Goal: Information Seeking & Learning: Learn about a topic

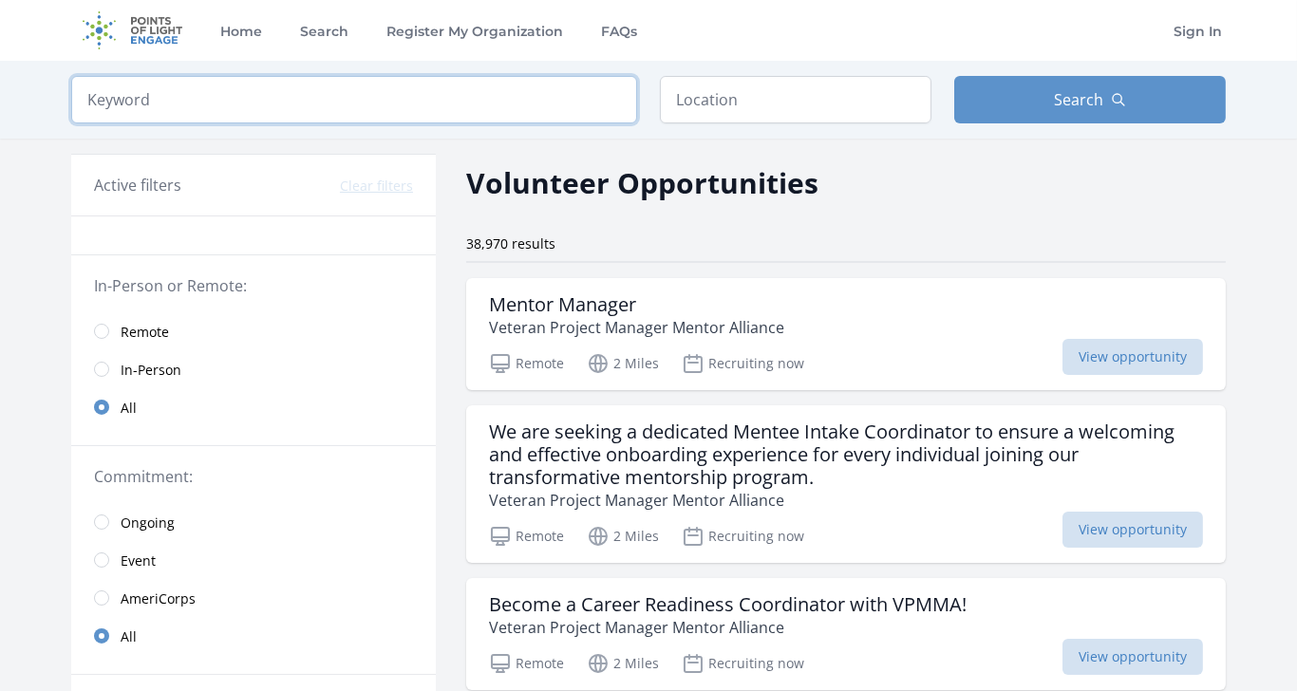
click at [145, 93] on input "search" at bounding box center [354, 99] width 566 height 47
click at [728, 105] on input "text" at bounding box center [795, 99] width 271 height 47
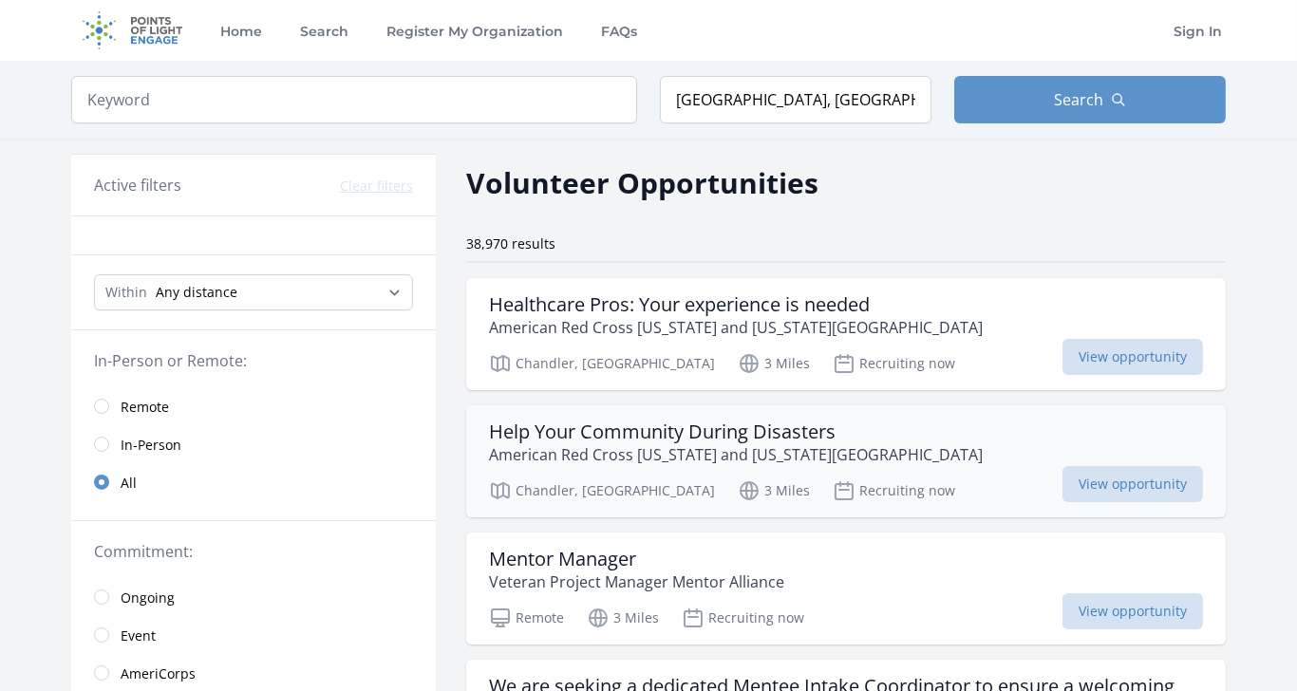
click at [509, 443] on p "American Red Cross Arizona and New Mexico Region" at bounding box center [736, 454] width 494 height 23
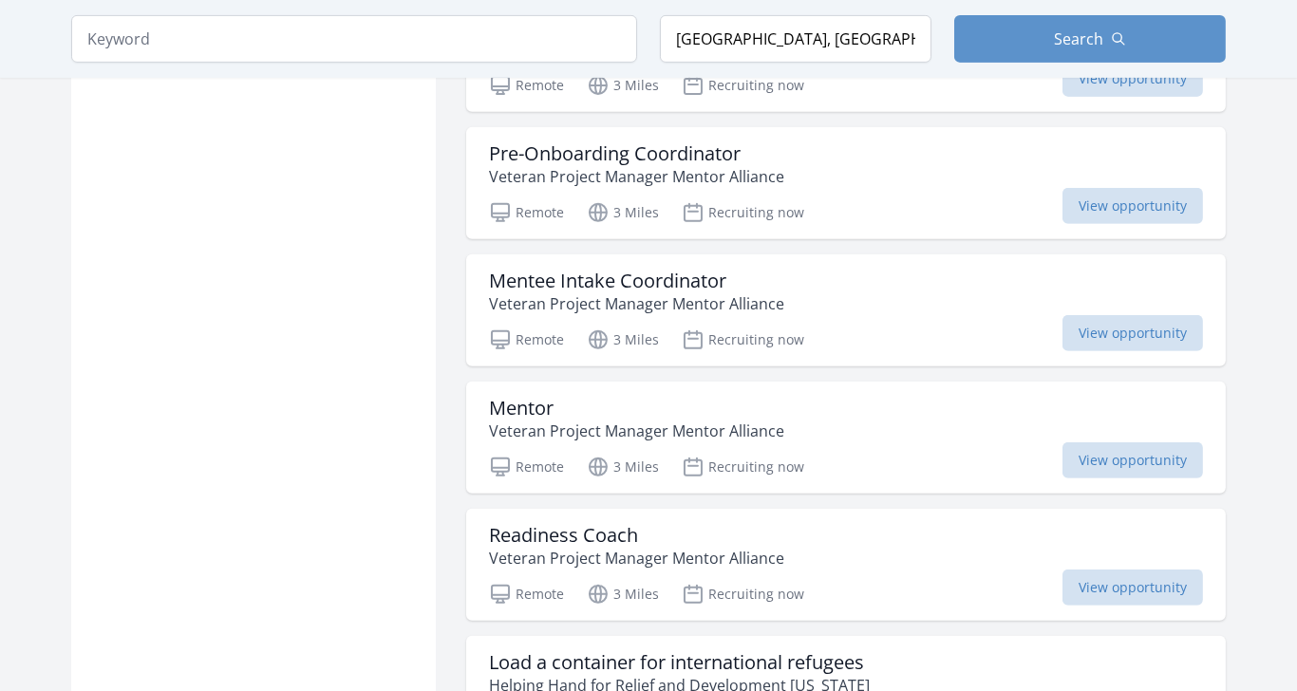
scroll to position [1341, 0]
click at [526, 403] on h3 "Mentor" at bounding box center [636, 408] width 295 height 23
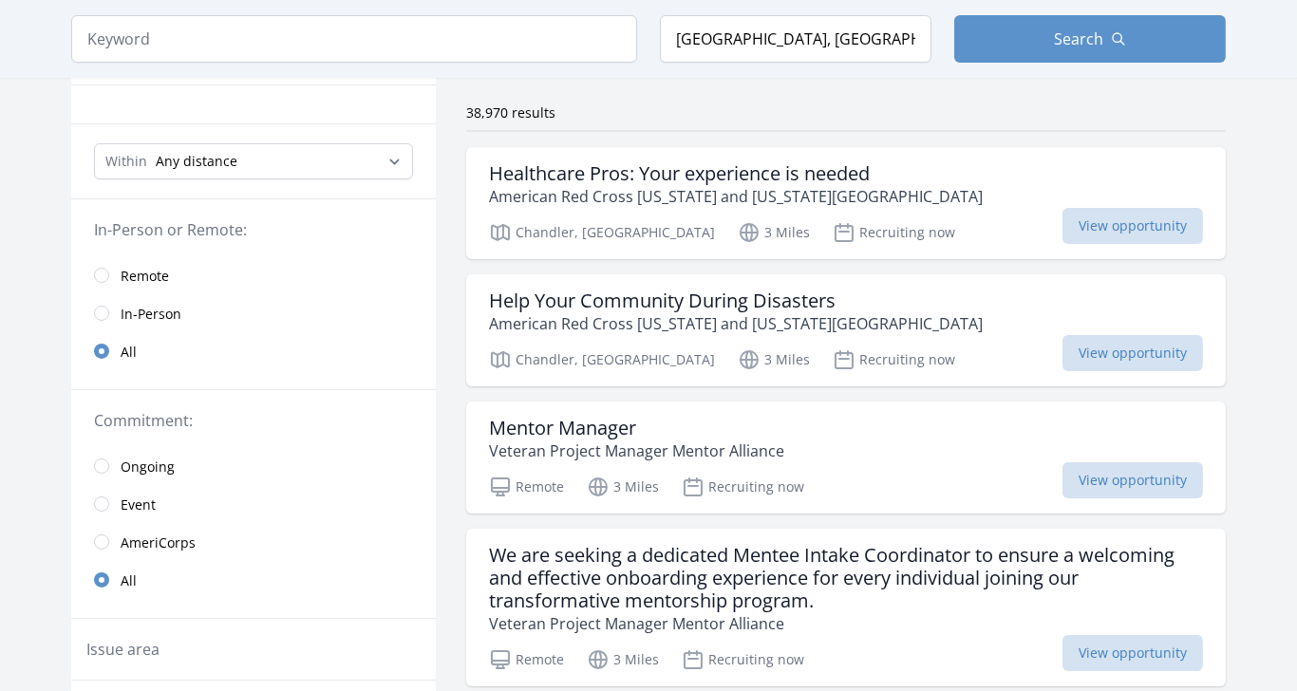
scroll to position [78, 0]
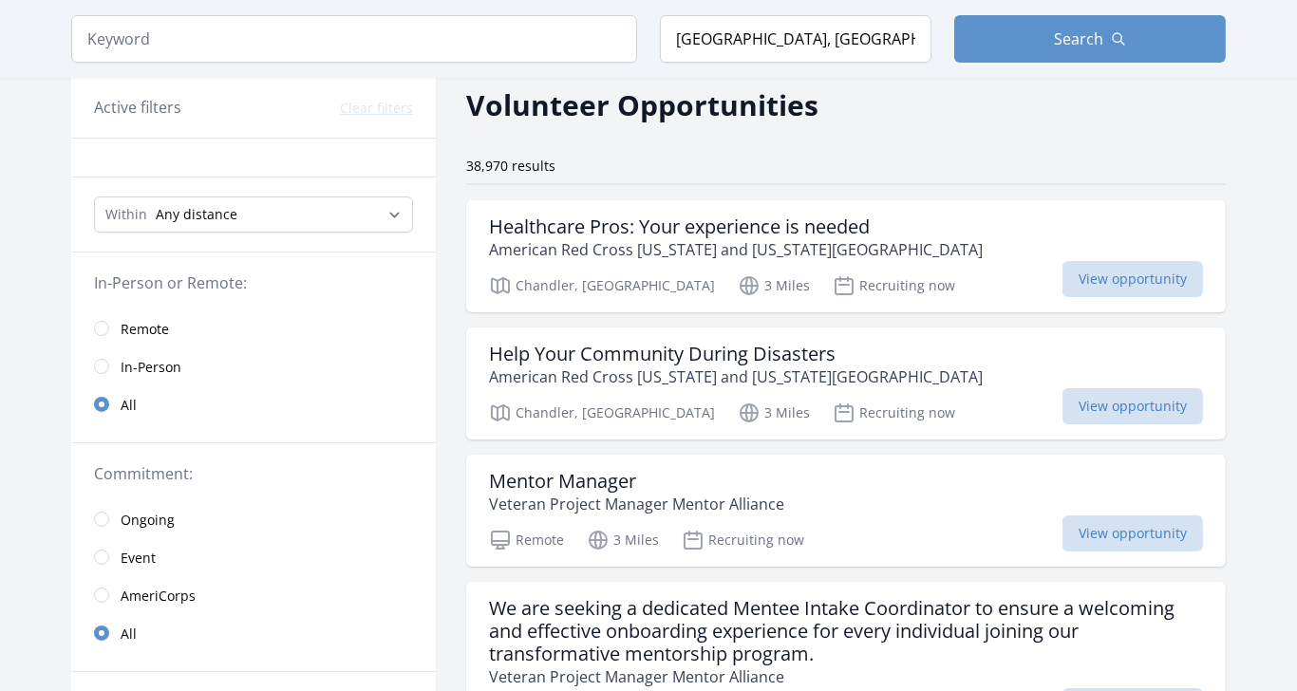
click at [101, 309] on link "Remote" at bounding box center [253, 328] width 364 height 38
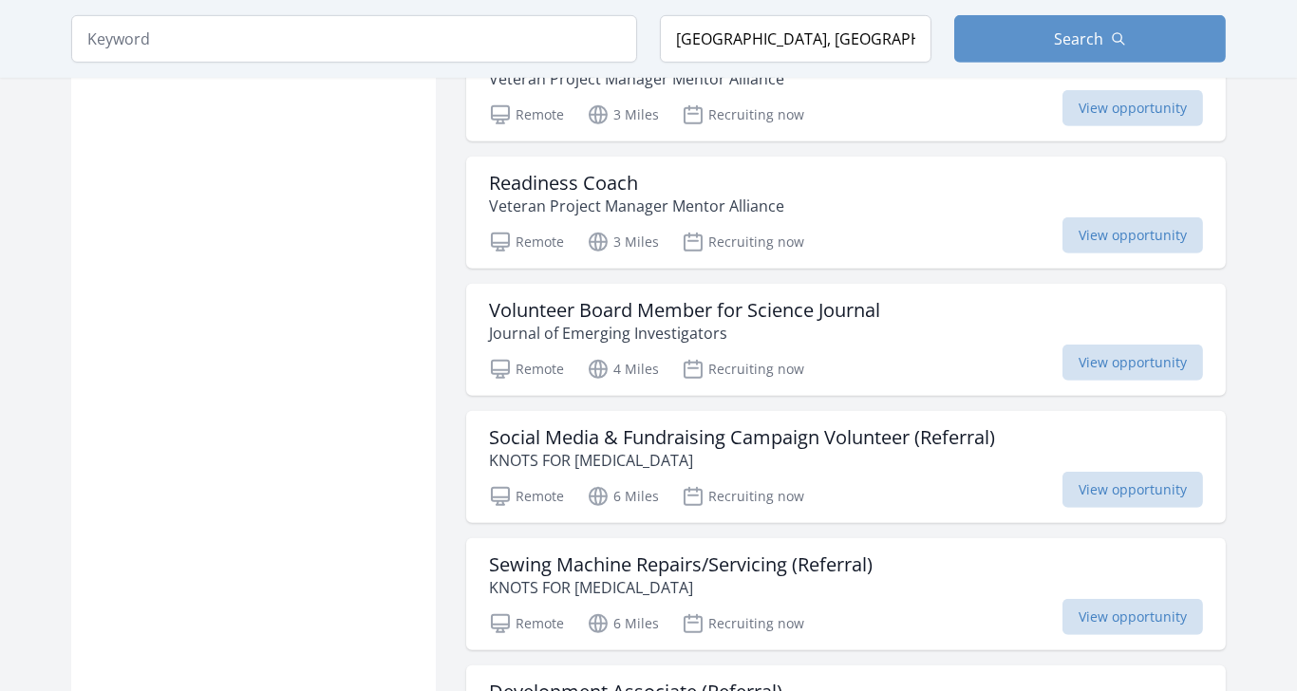
scroll to position [1442, 0]
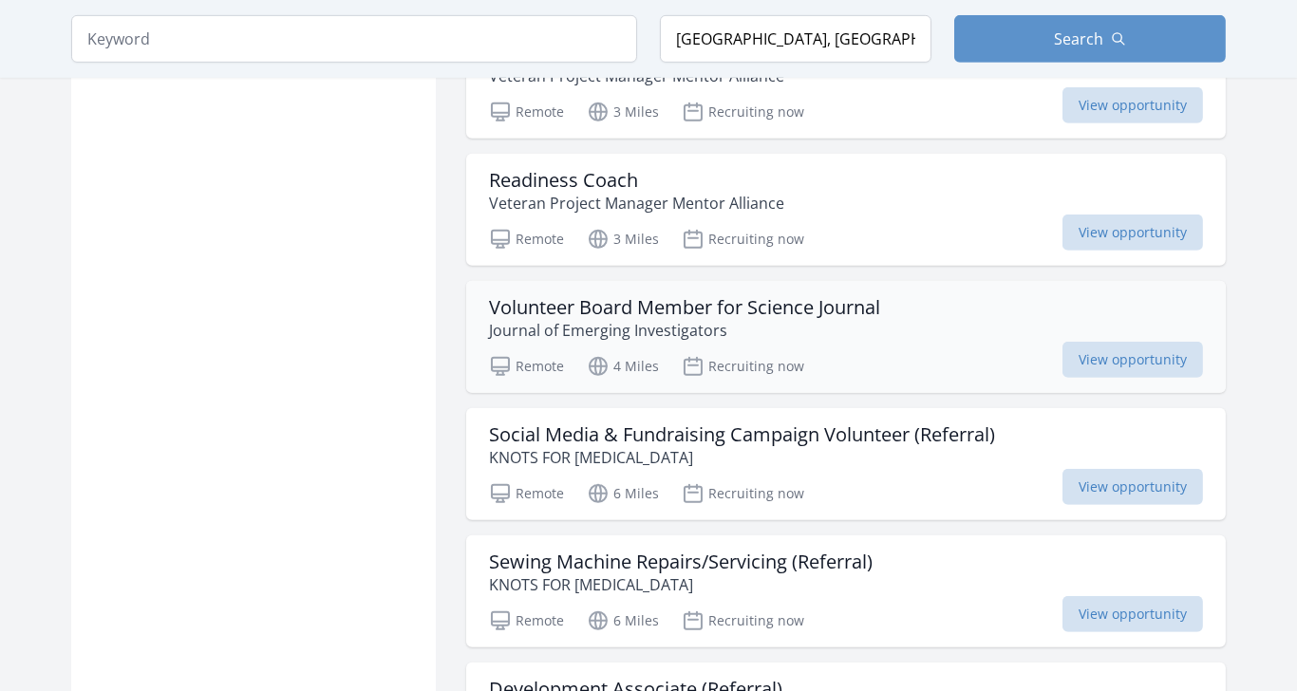
click at [868, 301] on h3 "Volunteer Board Member for Science Journal" at bounding box center [684, 307] width 391 height 23
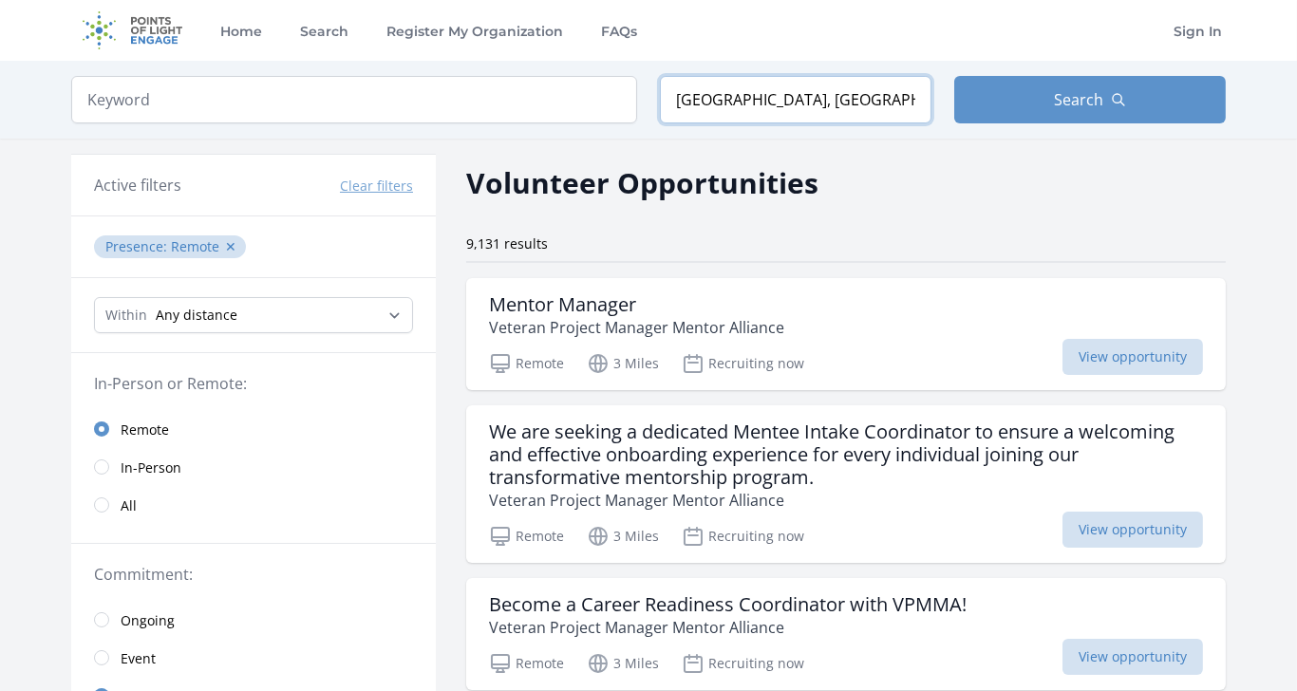
click at [844, 93] on input "Chandler, AZ, USA" at bounding box center [795, 99] width 271 height 47
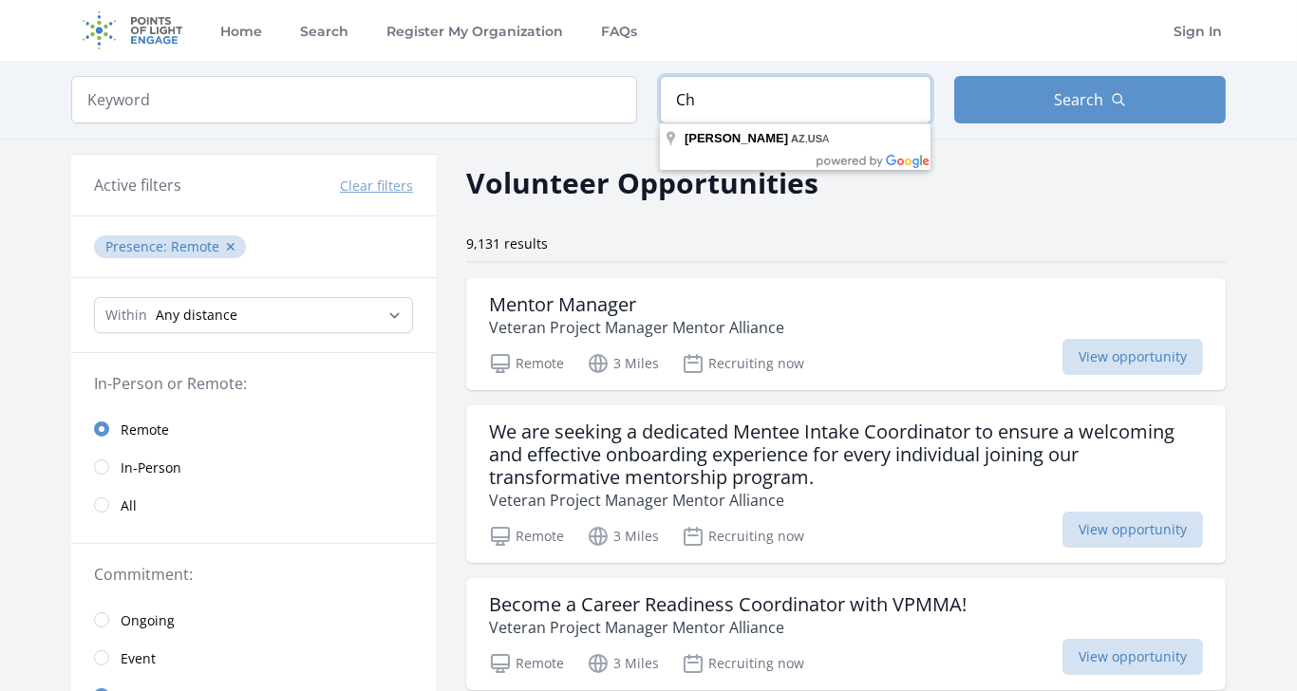
type input "C"
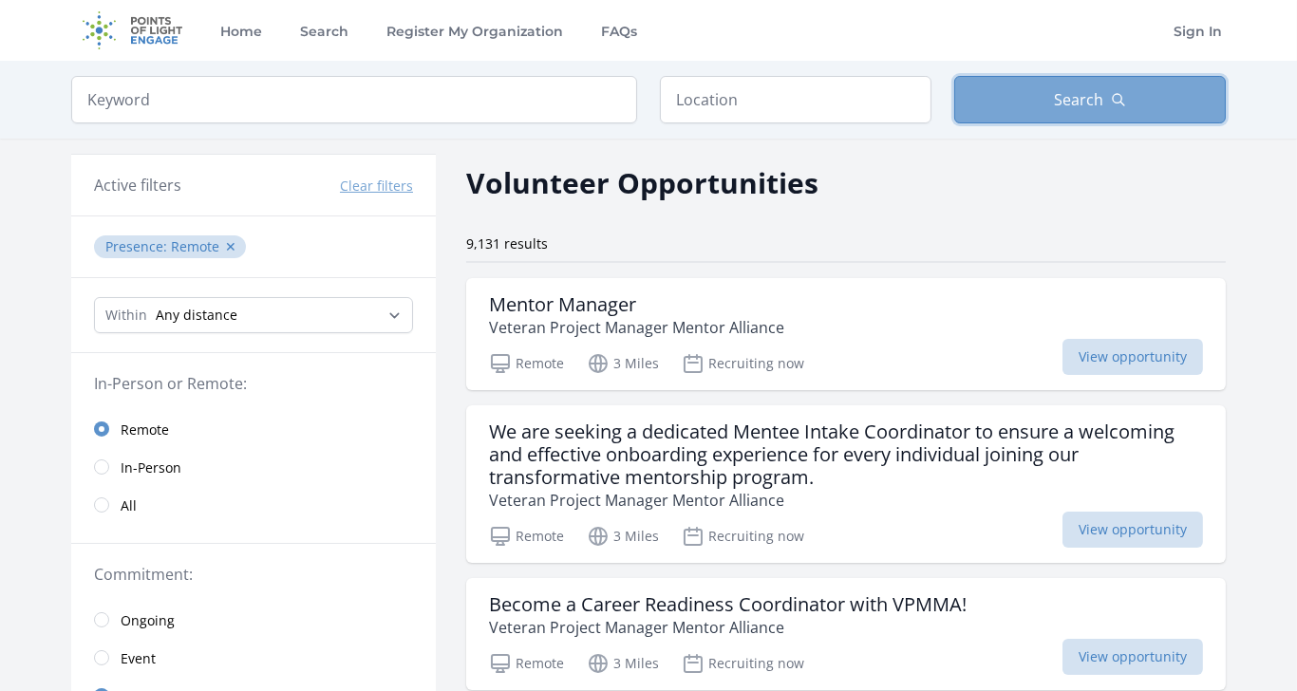
click at [1167, 119] on button "Search" at bounding box center [1089, 99] width 271 height 47
click at [1182, 104] on button "Search" at bounding box center [1089, 99] width 271 height 47
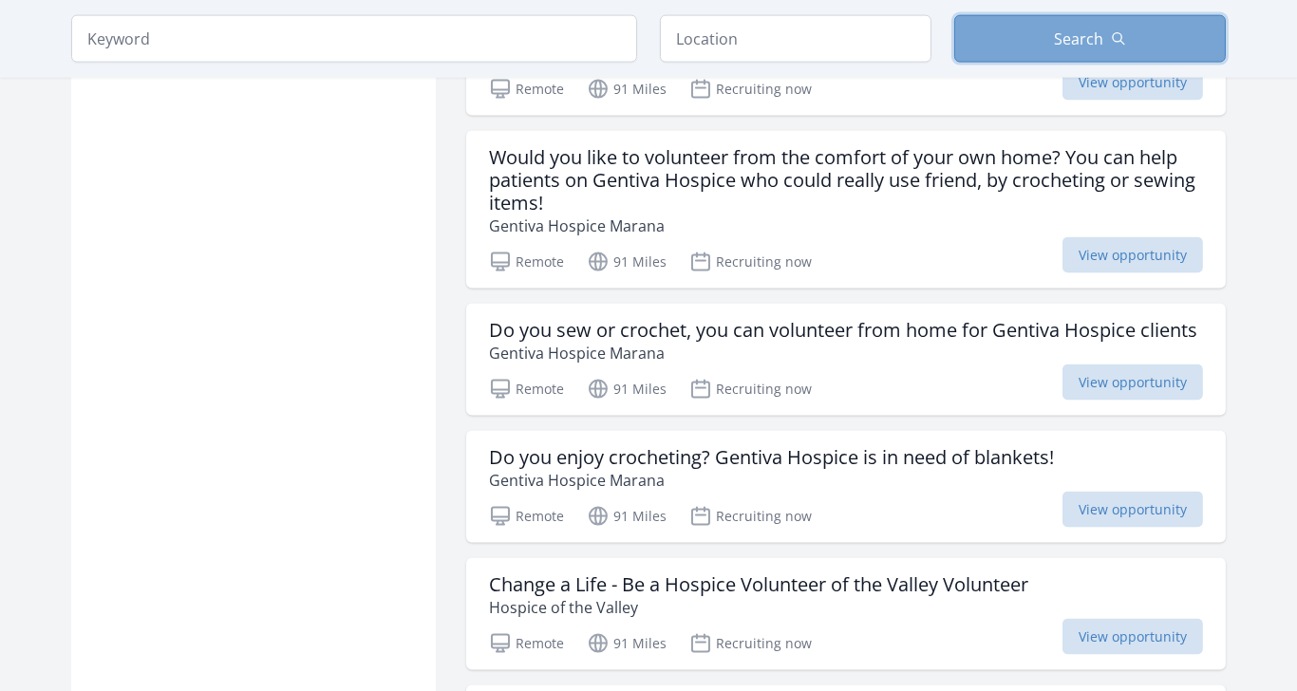
scroll to position [5192, 0]
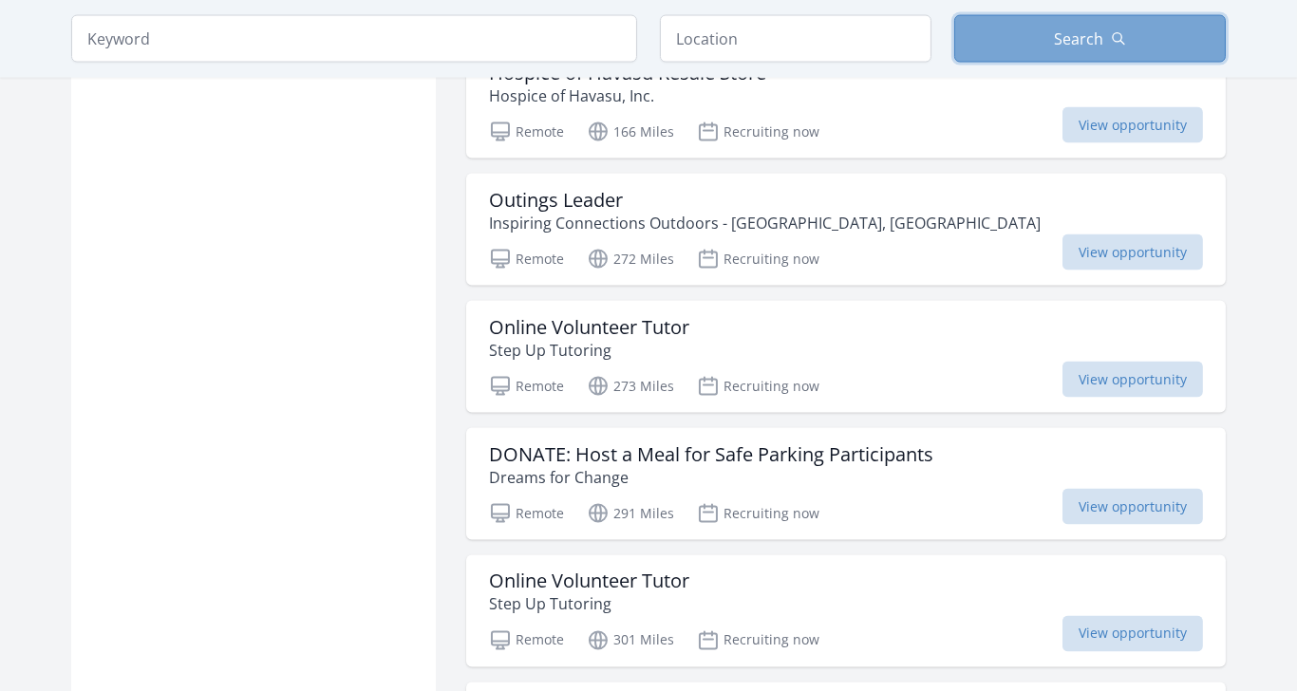
scroll to position [5223, 0]
click at [537, 317] on h3 "Online Volunteer Tutor" at bounding box center [589, 328] width 200 height 23
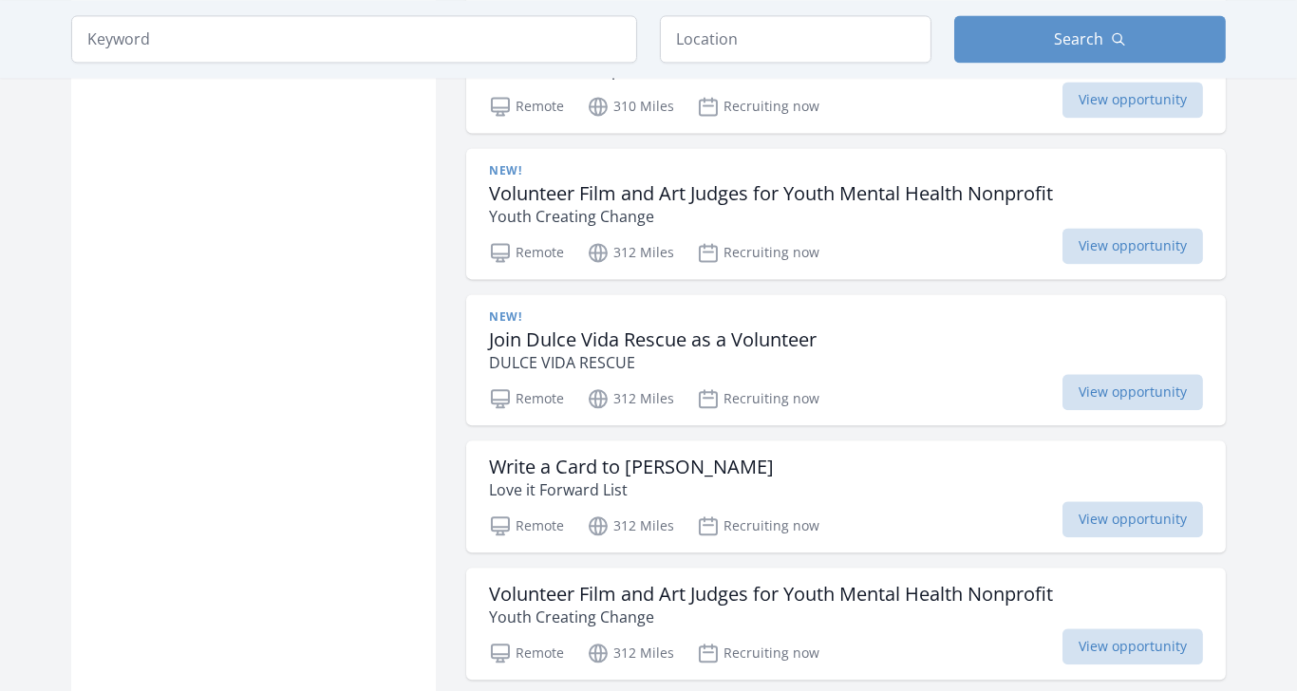
scroll to position [6910, 0]
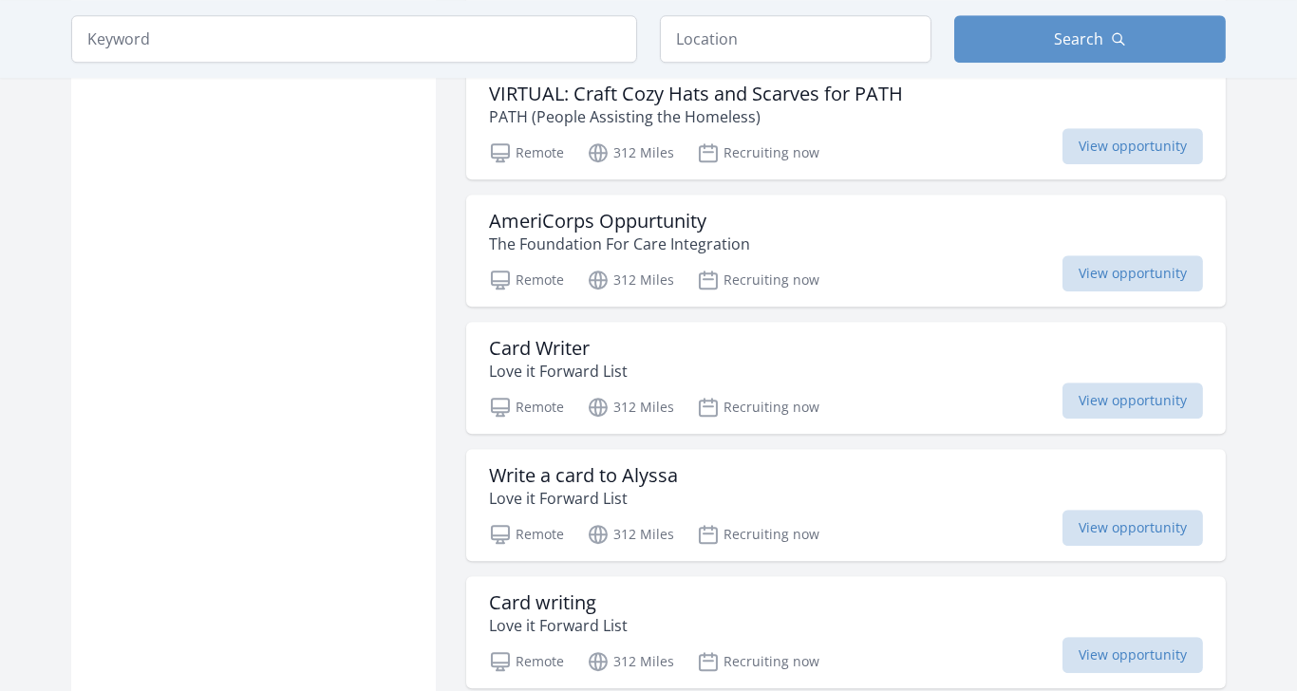
scroll to position [8801, 0]
click at [514, 212] on h3 "AmeriCorps Oppurtunity" at bounding box center [619, 223] width 261 height 23
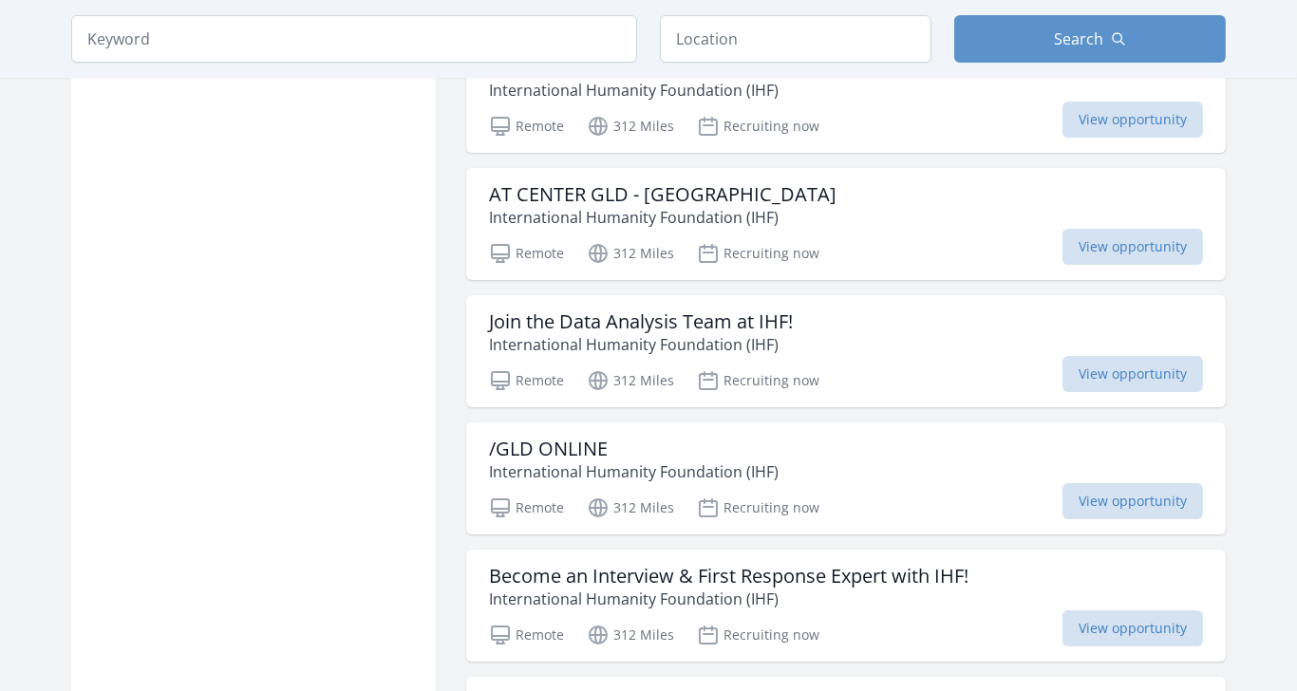
scroll to position [11779, 0]
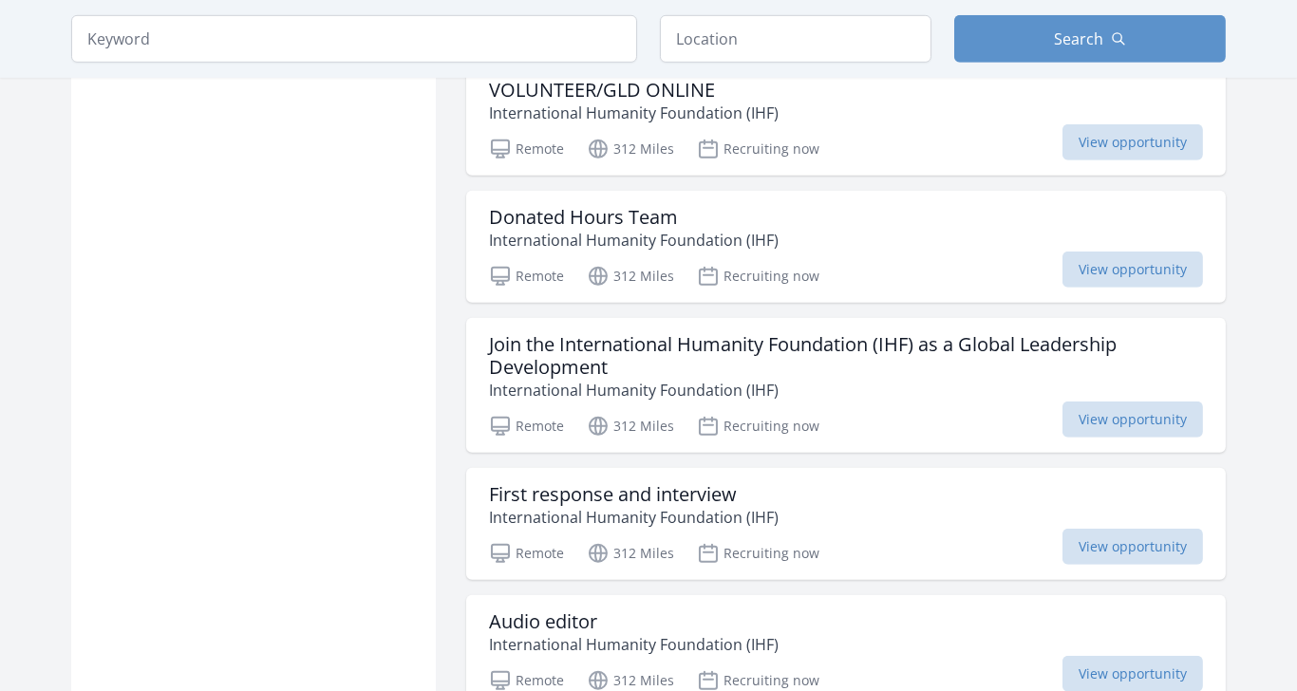
scroll to position [13334, 0]
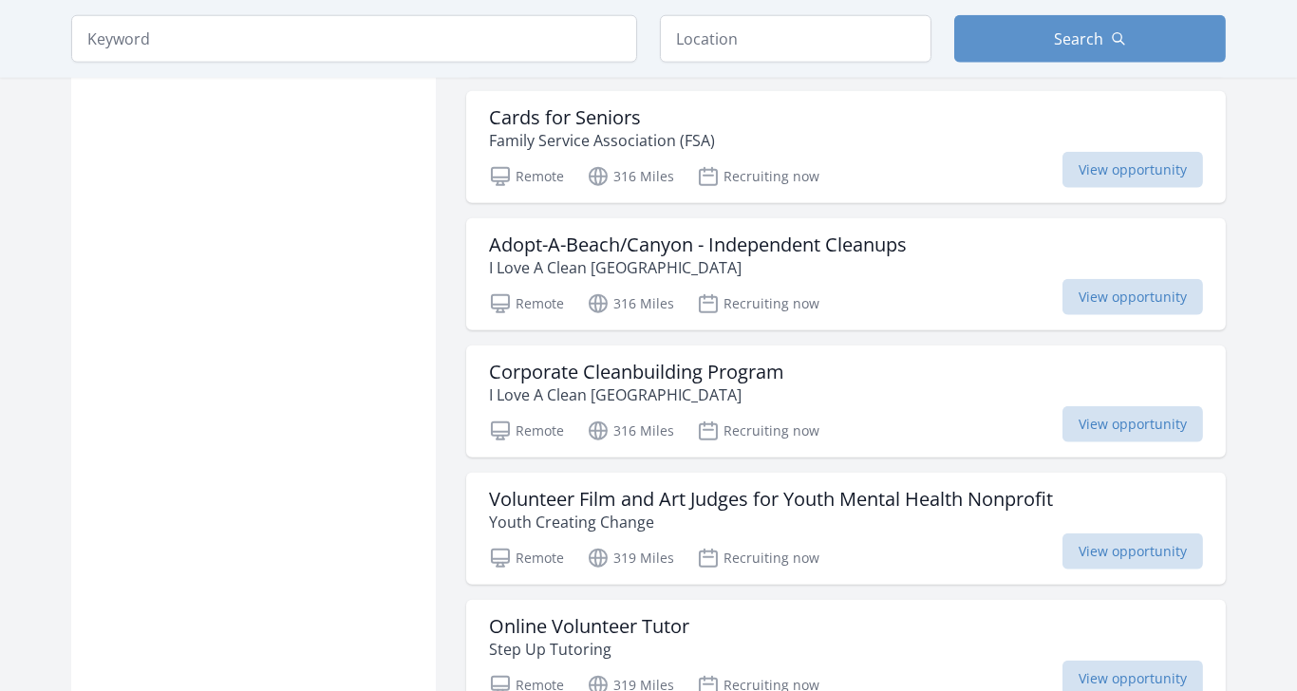
scroll to position [15203, 0]
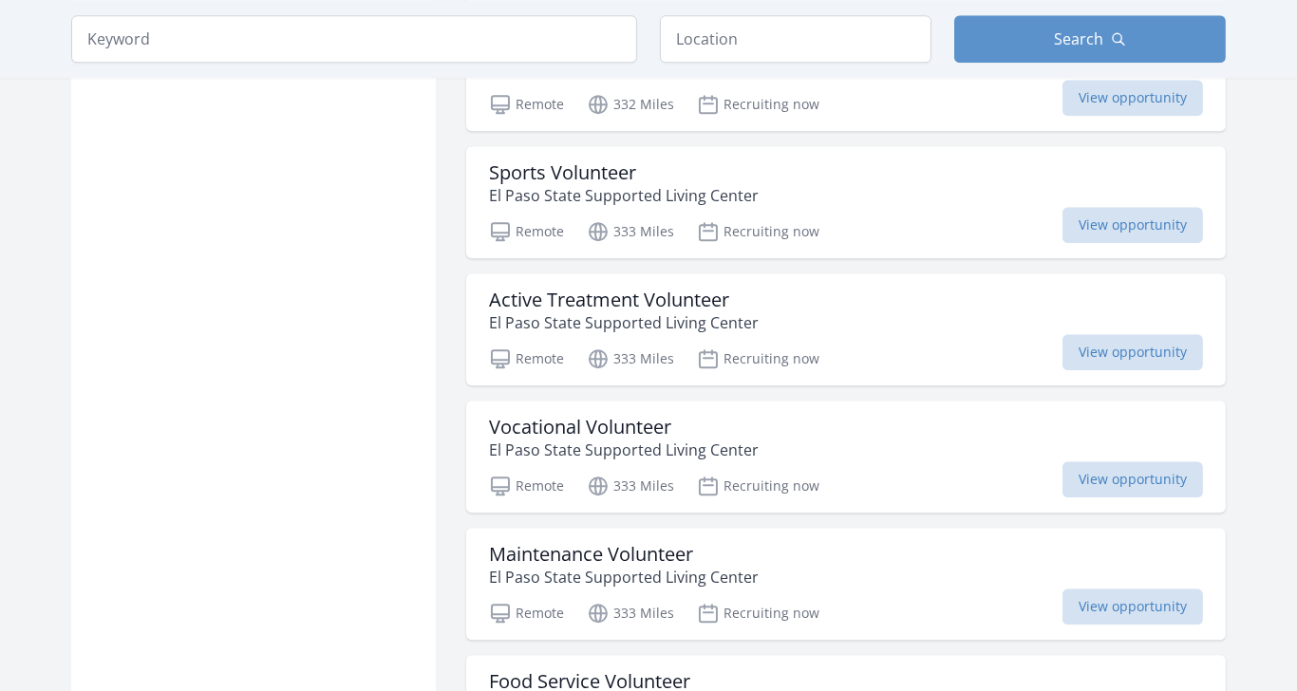
scroll to position [19932, 0]
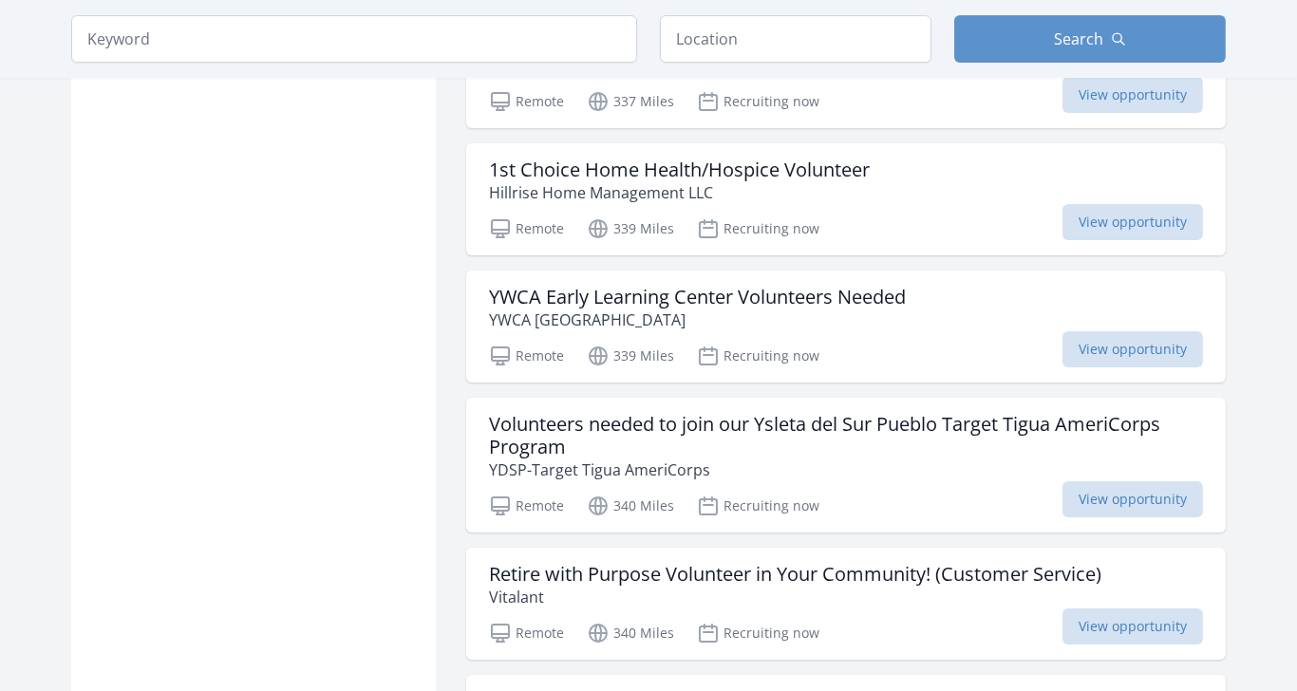
scroll to position [21968, 0]
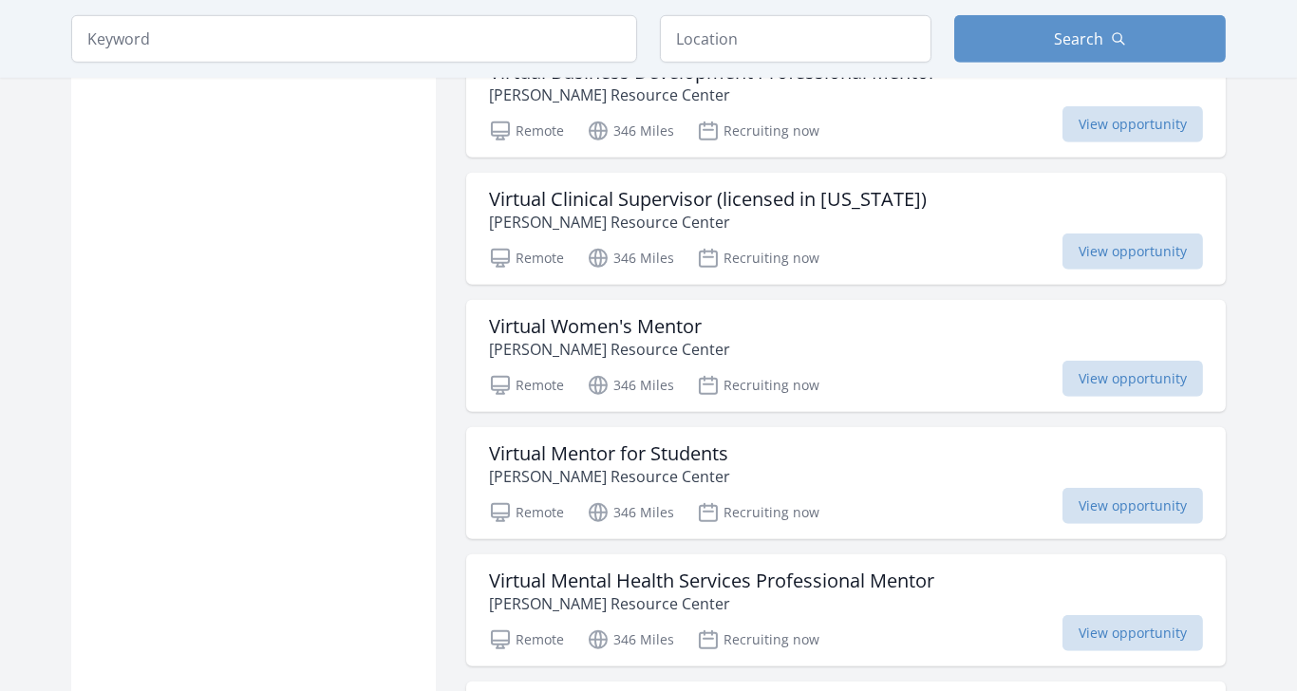
scroll to position [24985, 0]
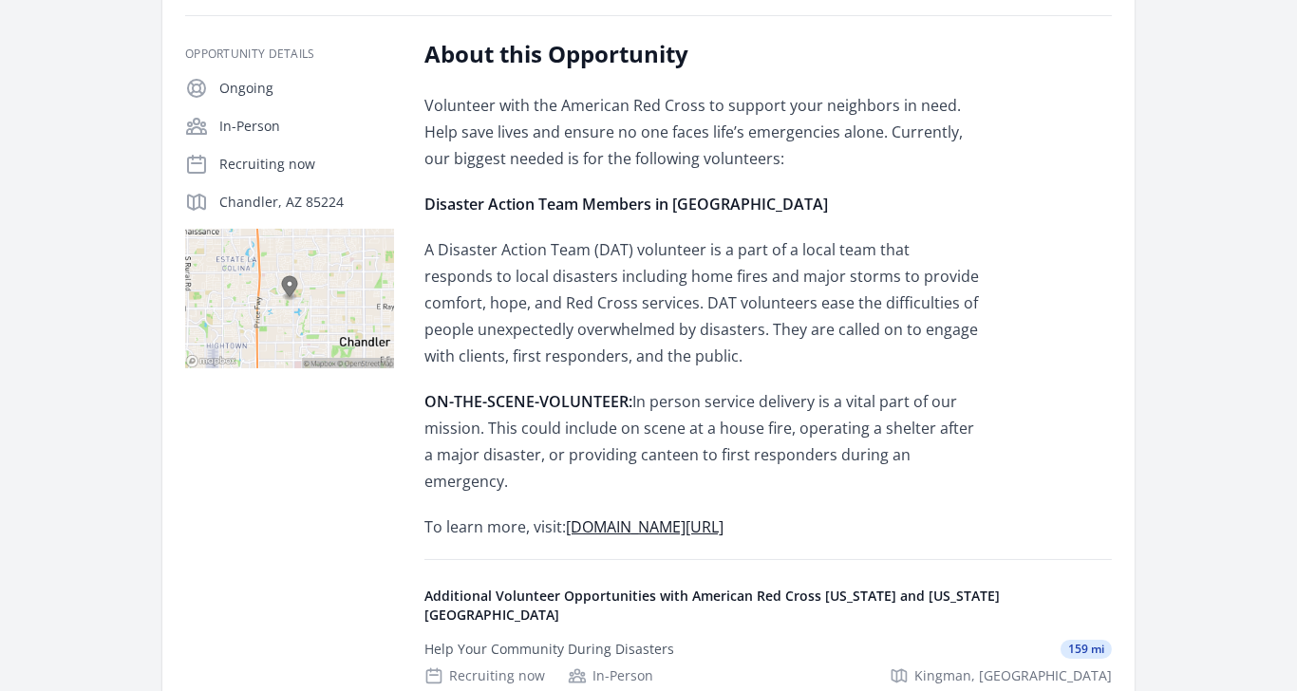
scroll to position [315, 0]
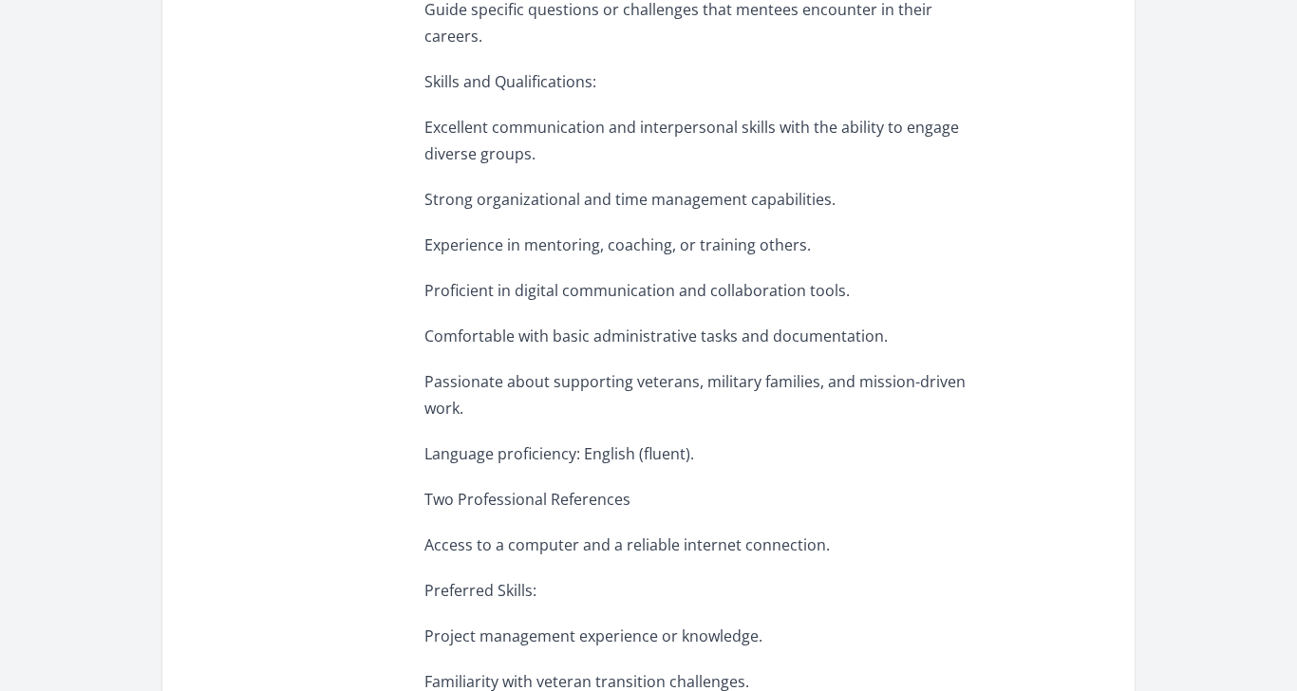
scroll to position [1316, 0]
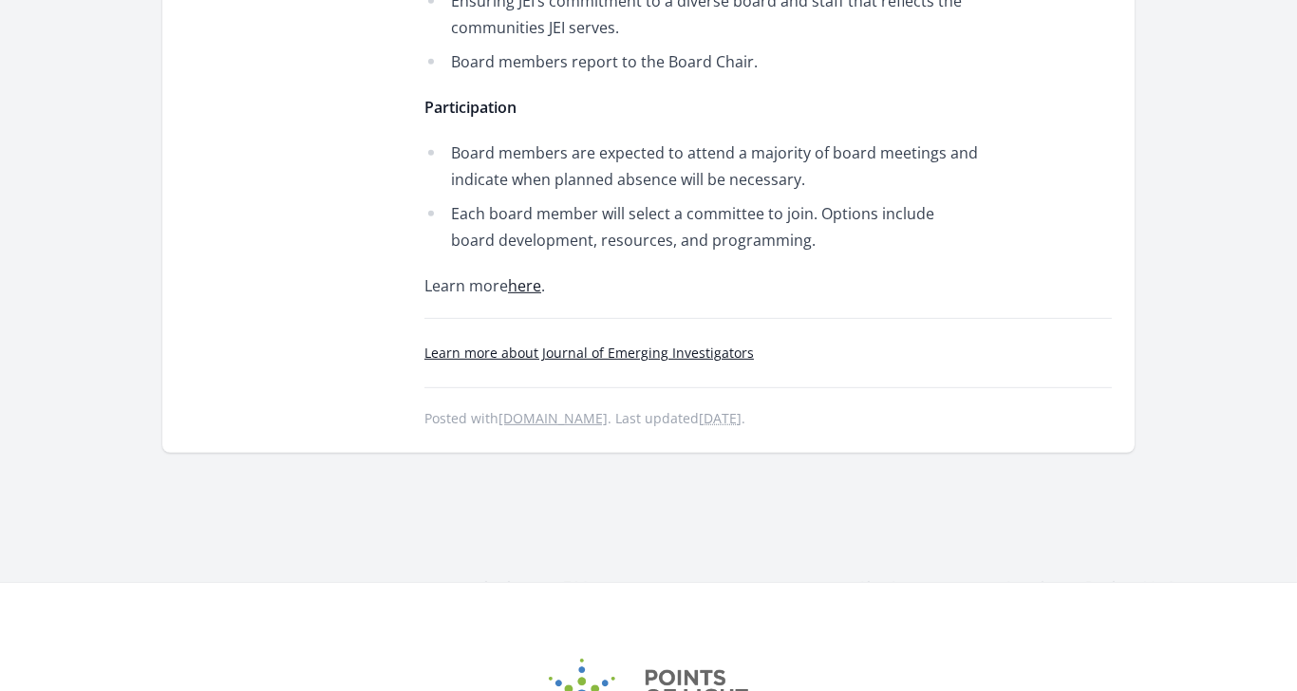
scroll to position [1615, 0]
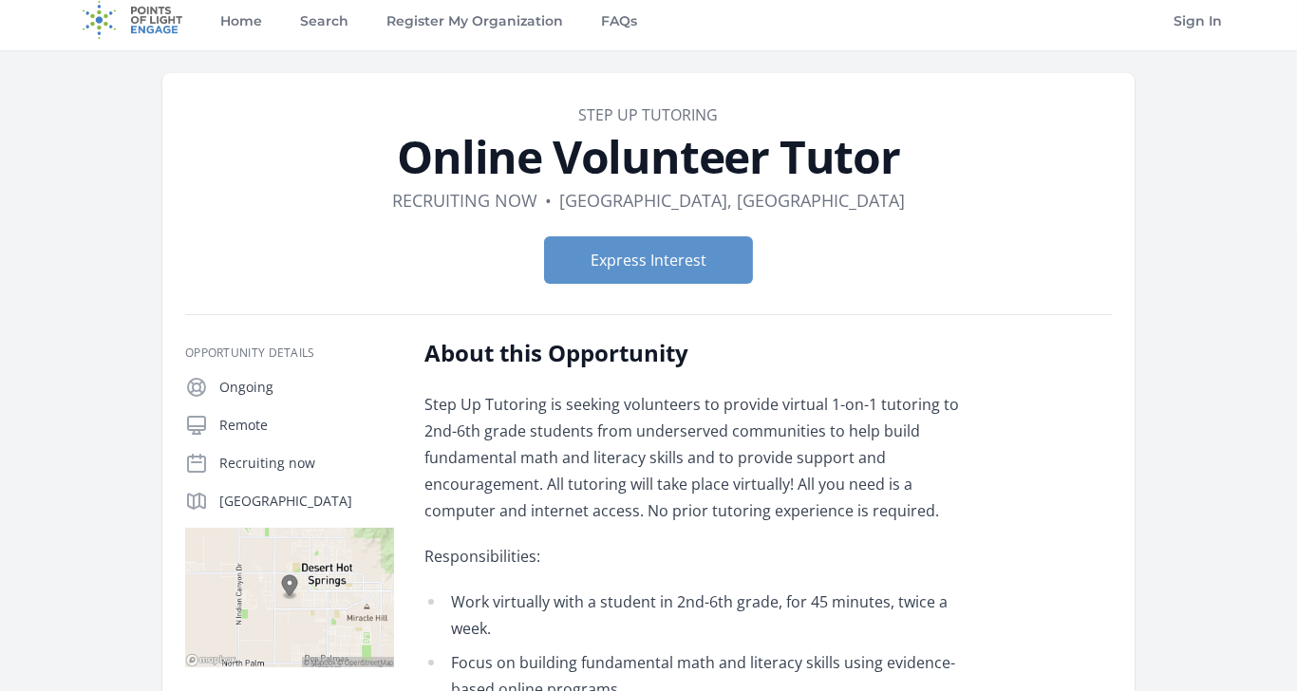
scroll to position [9, 0]
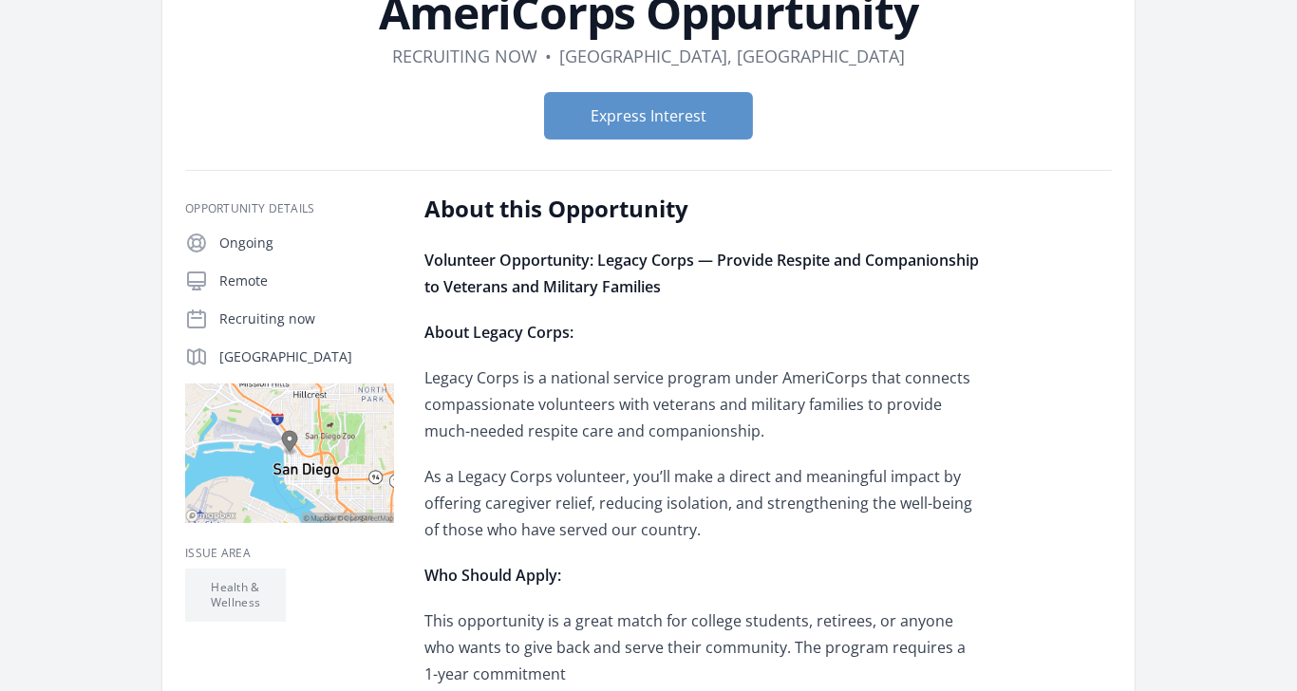
scroll to position [155, 0]
